Goal: Information Seeking & Learning: Learn about a topic

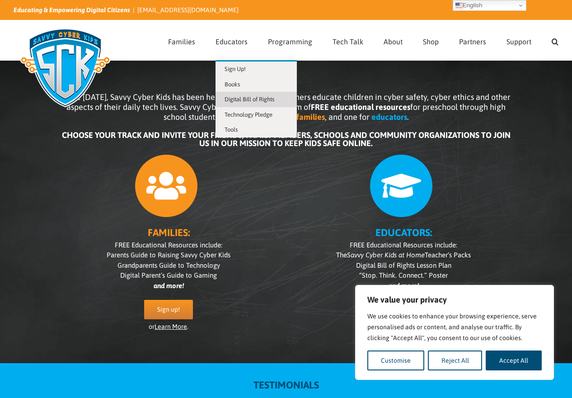
click at [280, 98] on link "Digital Bill of Rights" at bounding box center [255, 99] width 81 height 15
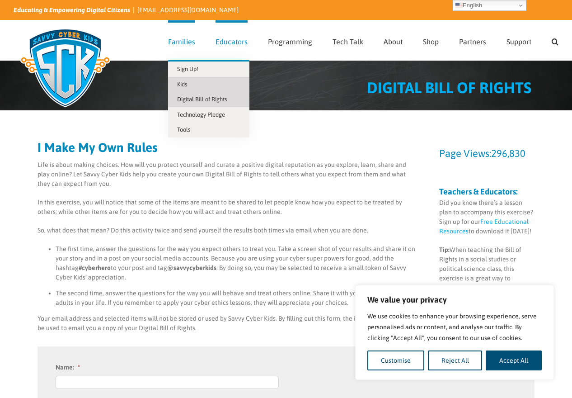
click at [187, 83] on span "Kids" at bounding box center [182, 84] width 10 height 7
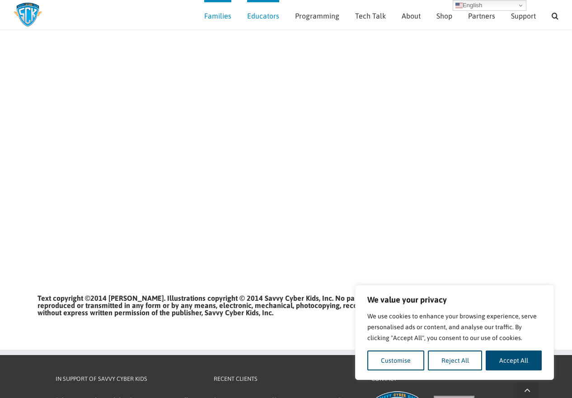
scroll to position [952, 0]
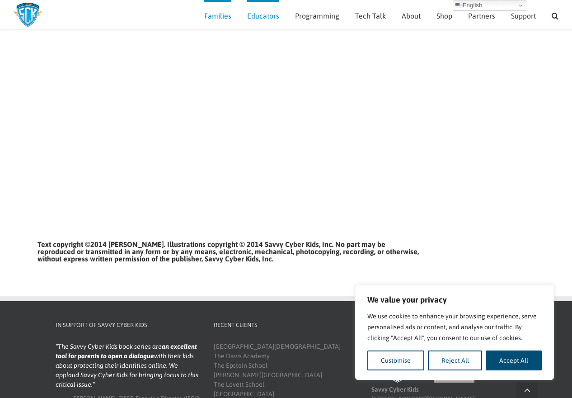
click at [16, 12] on img at bounding box center [28, 14] width 28 height 25
